Goal: Contribute content: Add original content to the website for others to see

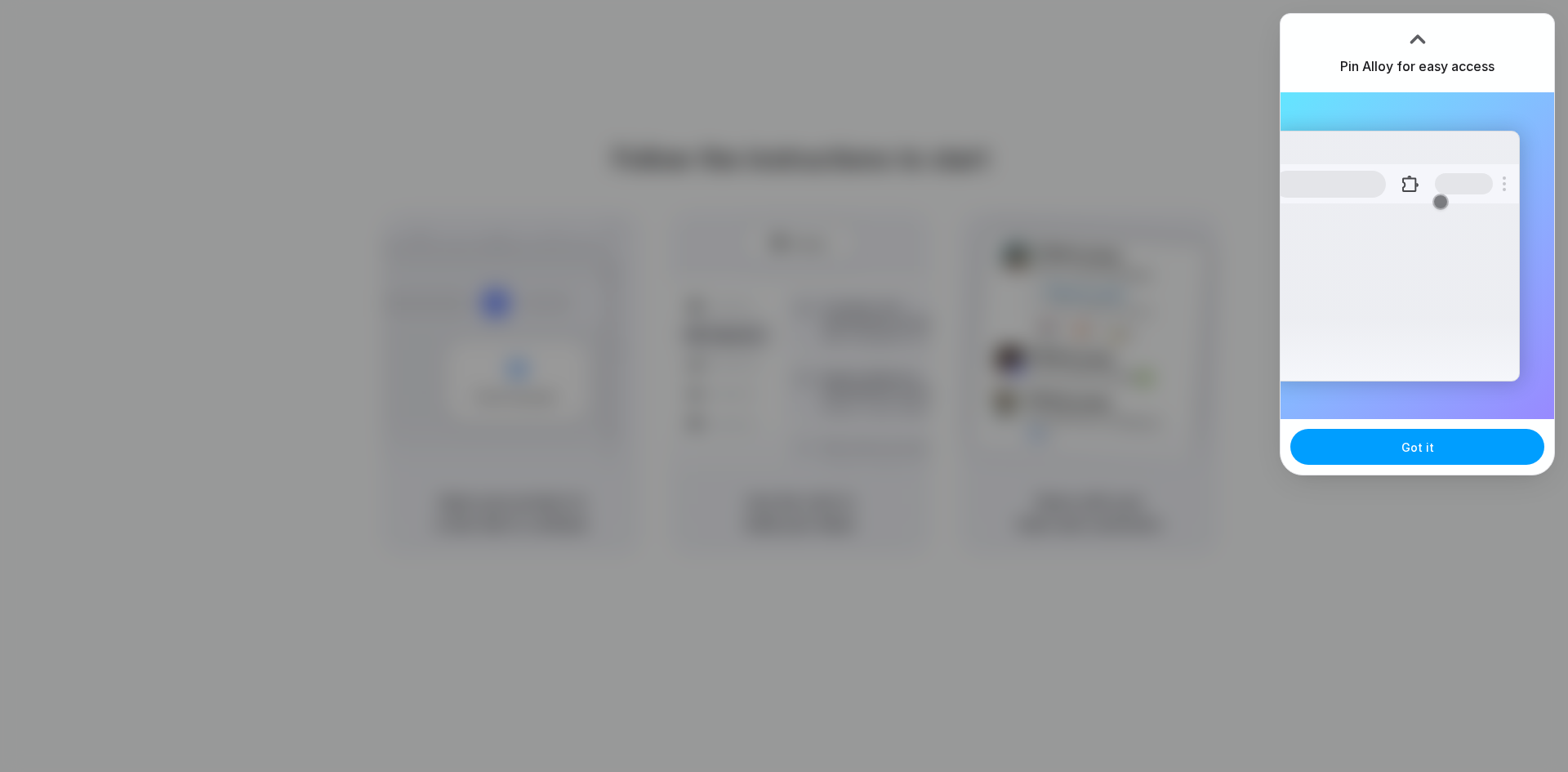
click at [1375, 447] on button "Got it" at bounding box center [1416, 447] width 254 height 36
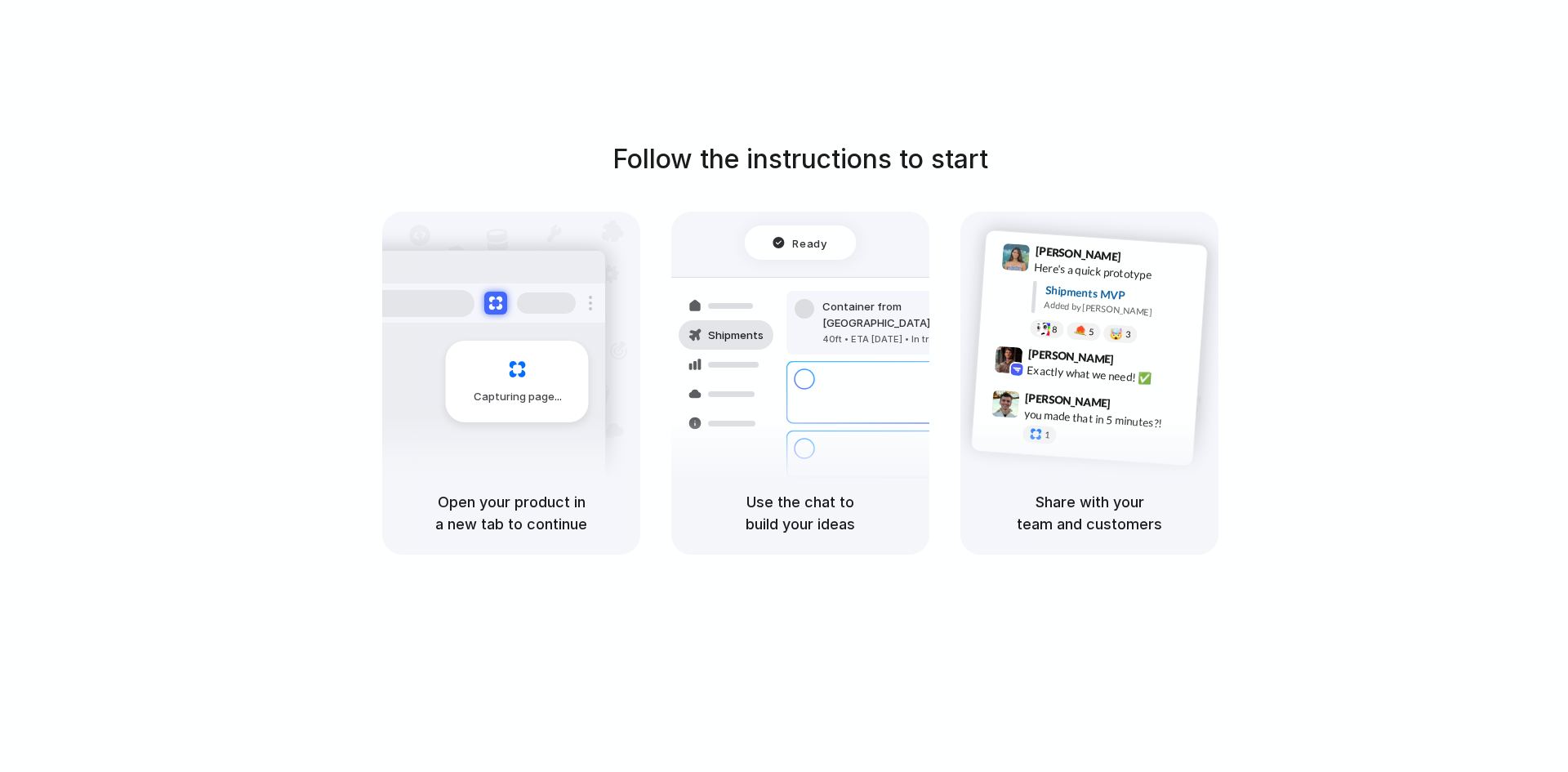
click at [448, 394] on div "Capturing page" at bounding box center [517, 382] width 143 height 81
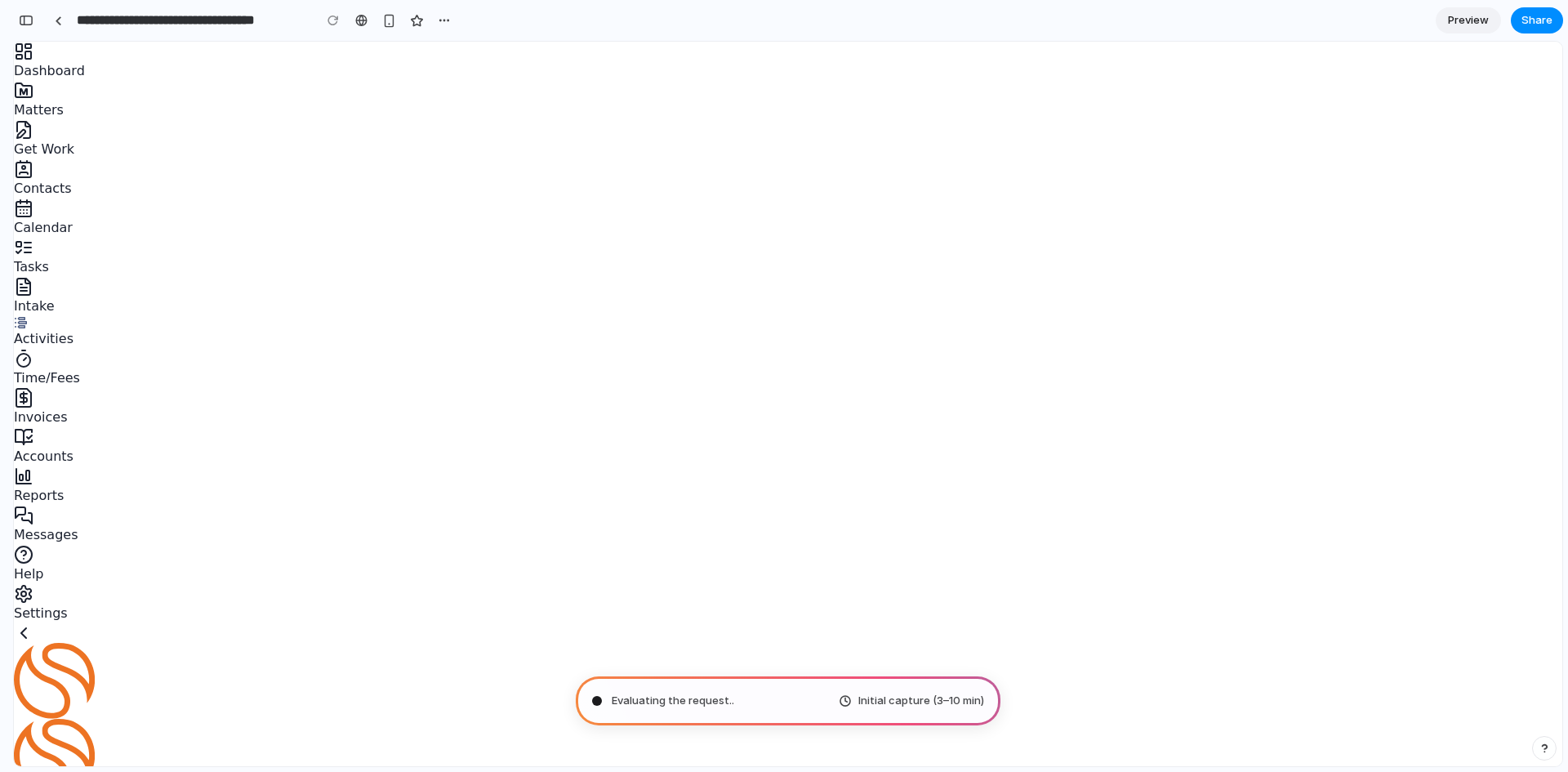
drag, startPoint x: 1393, startPoint y: 484, endPoint x: 1375, endPoint y: 483, distance: 18.0
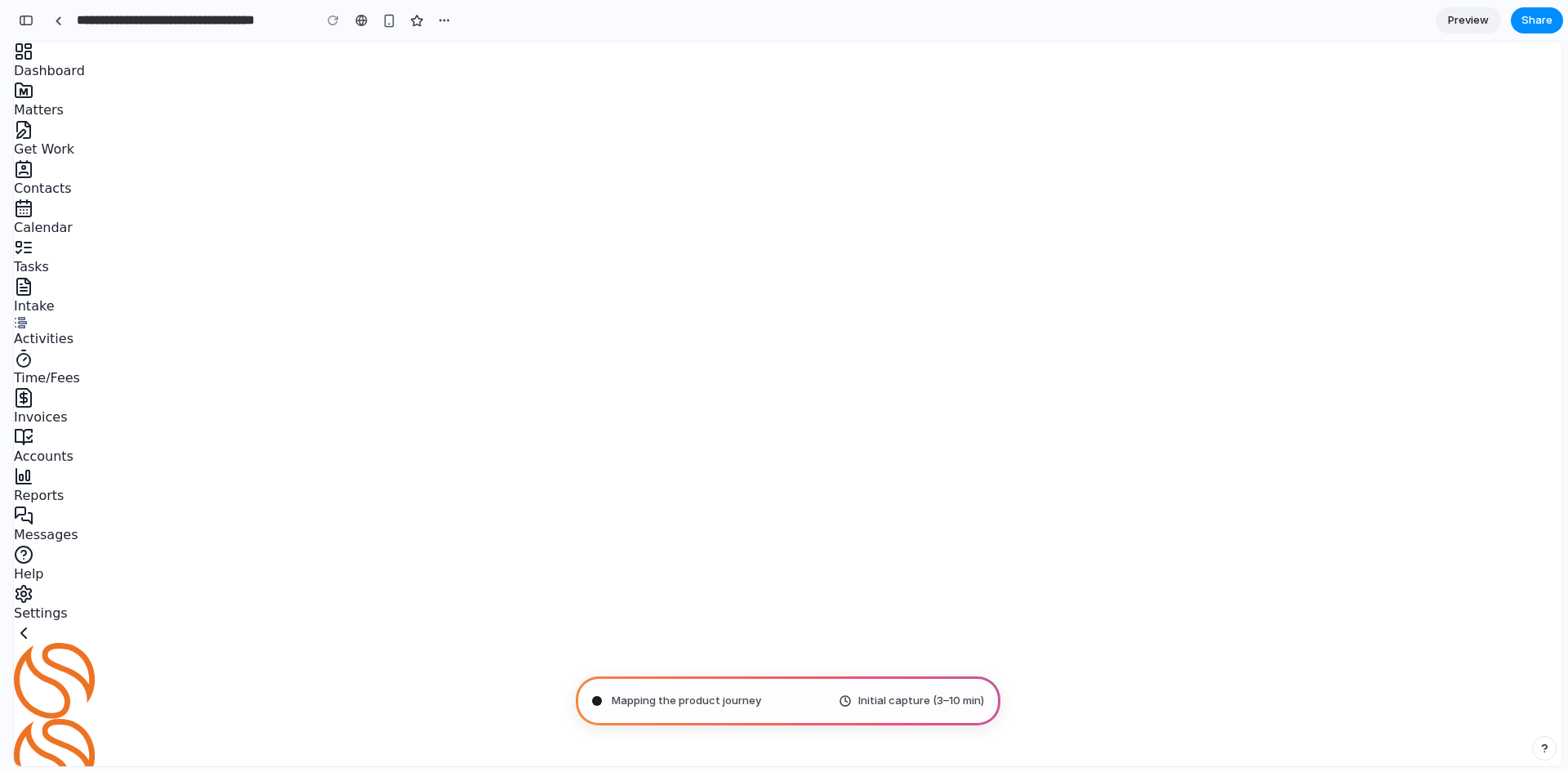
type input "**********"
